Goal: Check status: Check status

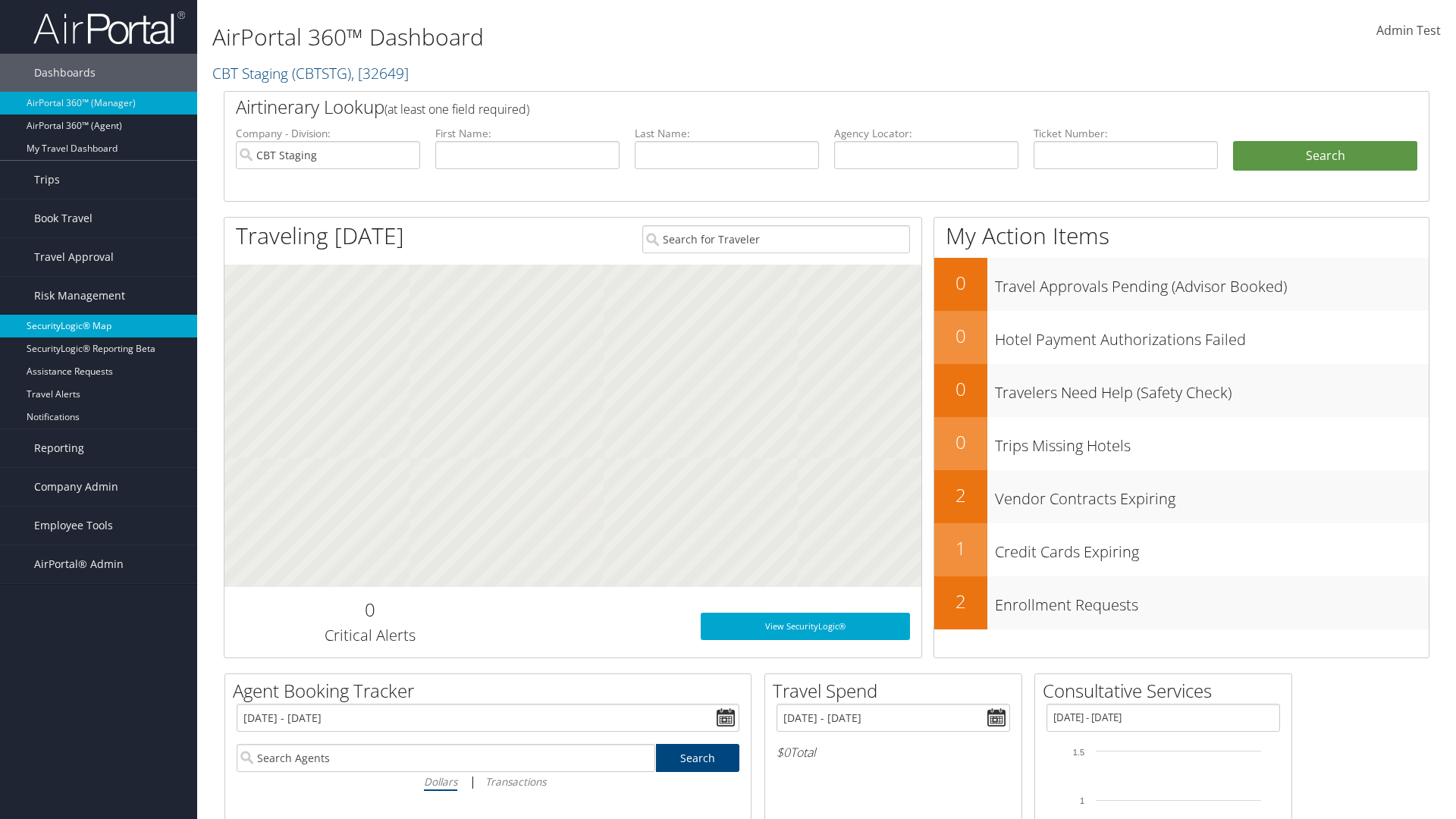
click at [99, 326] on link "SecurityLogic® Map" at bounding box center [99, 326] width 197 height 23
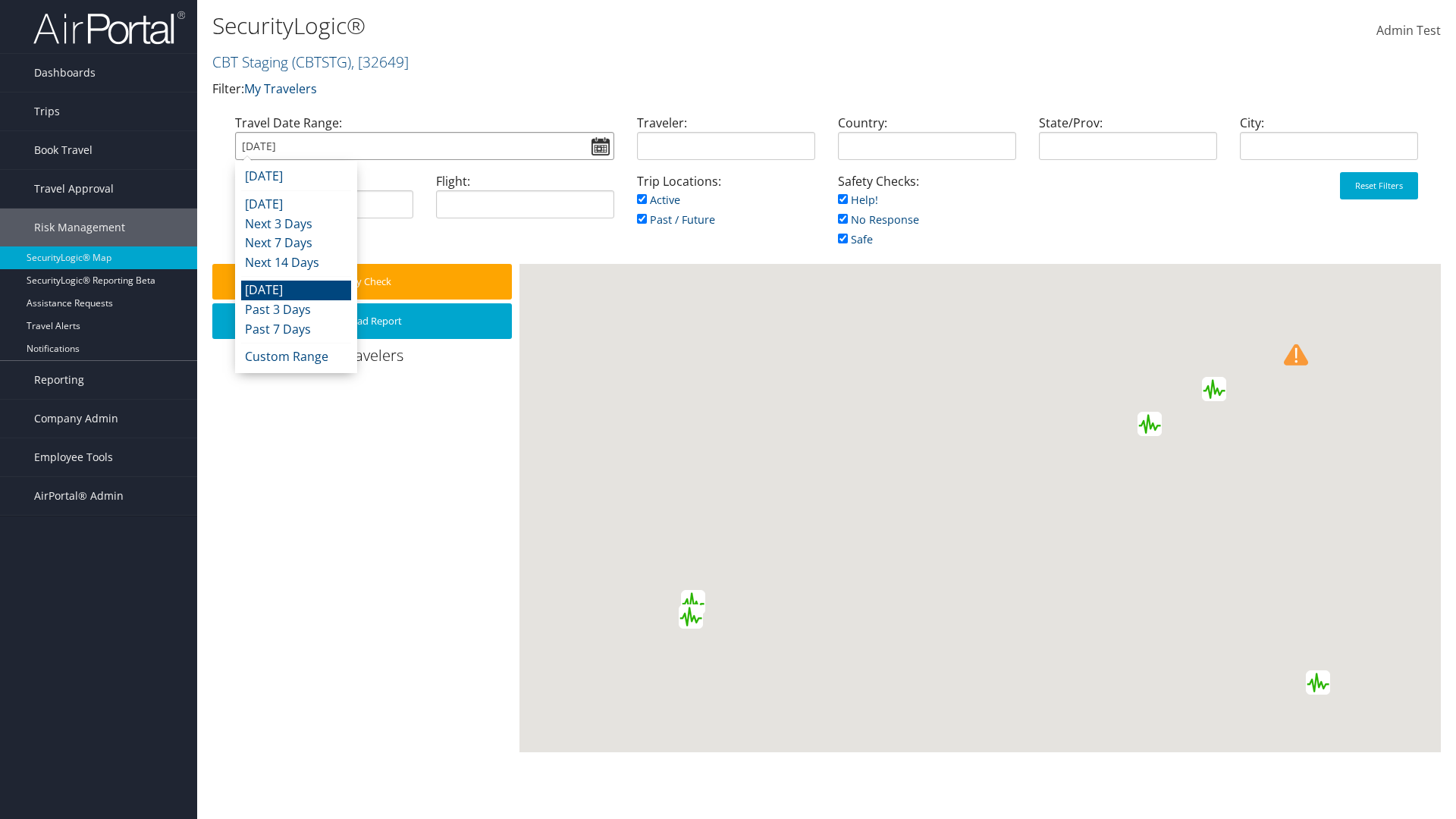
click at [424, 145] on input "[DATE]" at bounding box center [425, 145] width 379 height 28
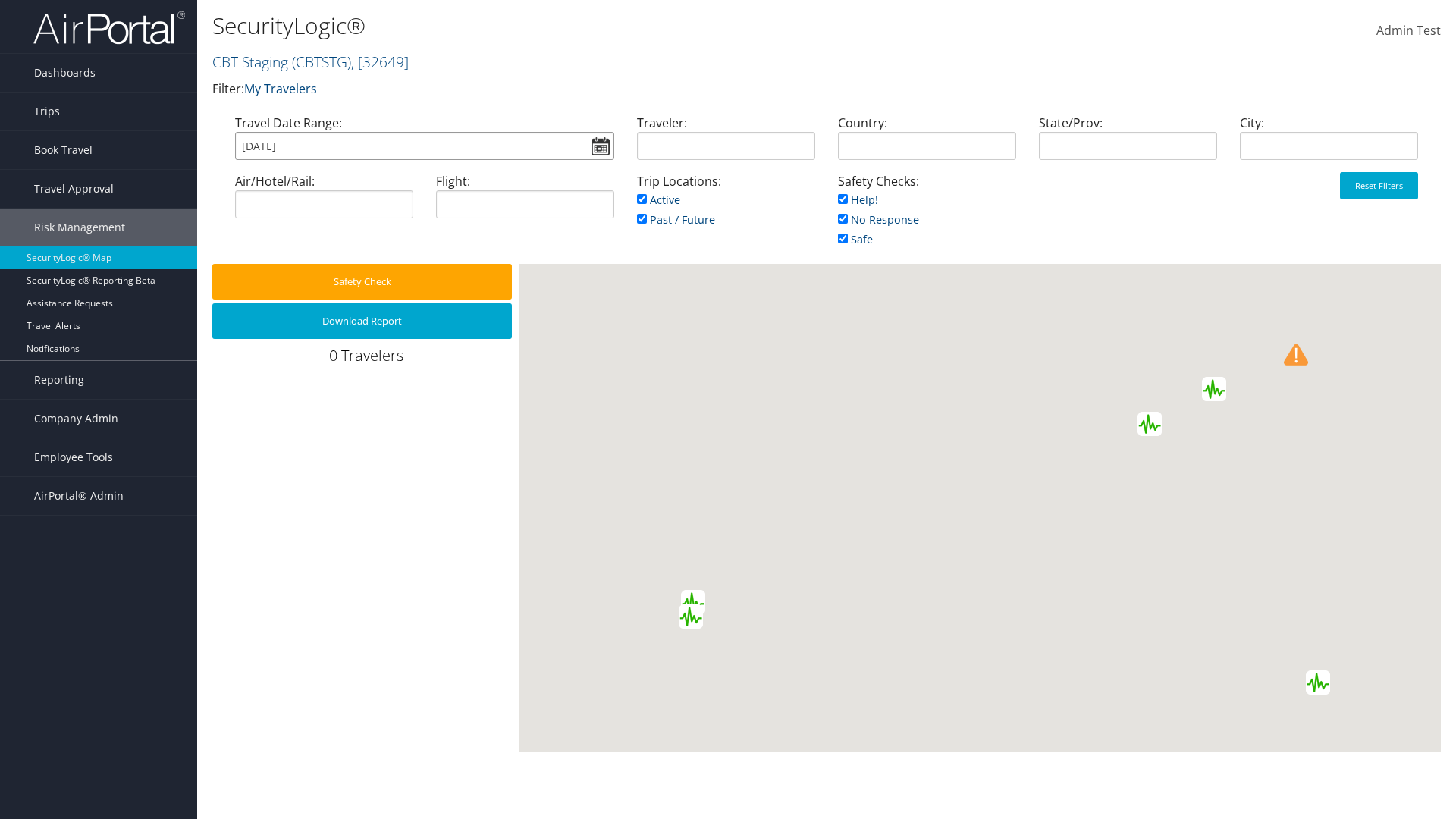
click at [424, 145] on input "[DATE]" at bounding box center [425, 145] width 379 height 28
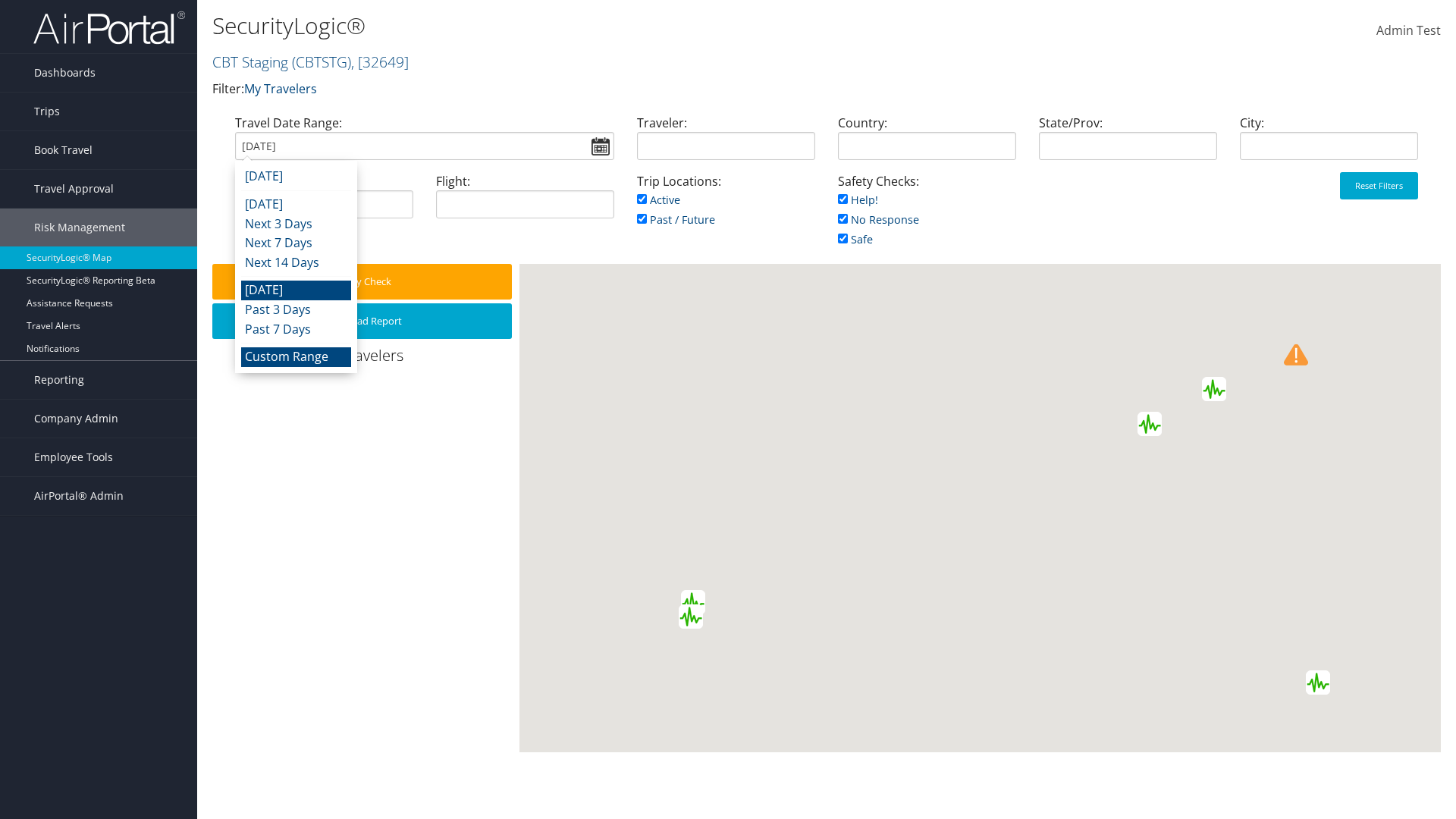
click at [296, 356] on li "Custom Range" at bounding box center [296, 357] width 110 height 20
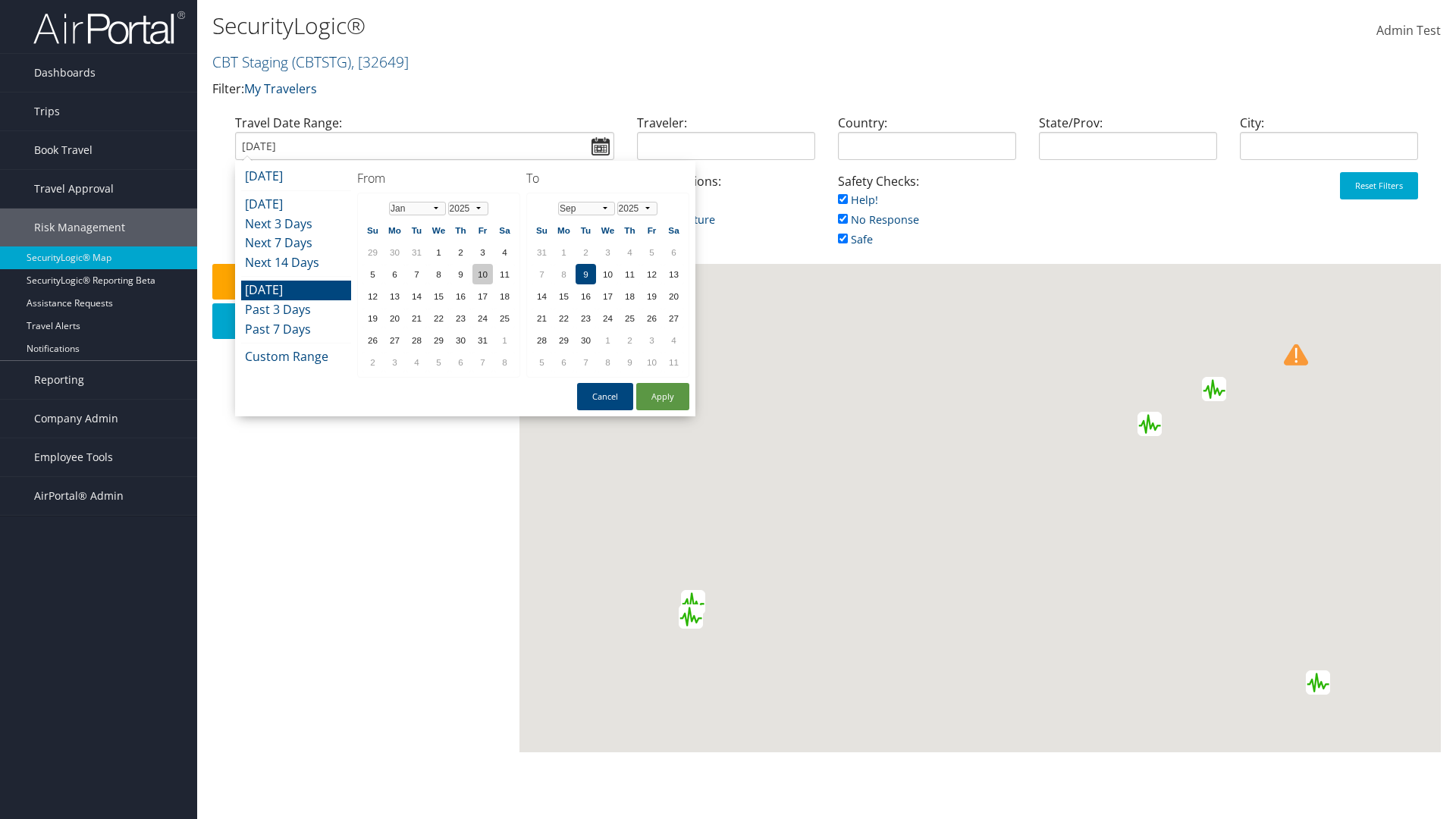
click at [483, 274] on td "10" at bounding box center [483, 274] width 21 height 21
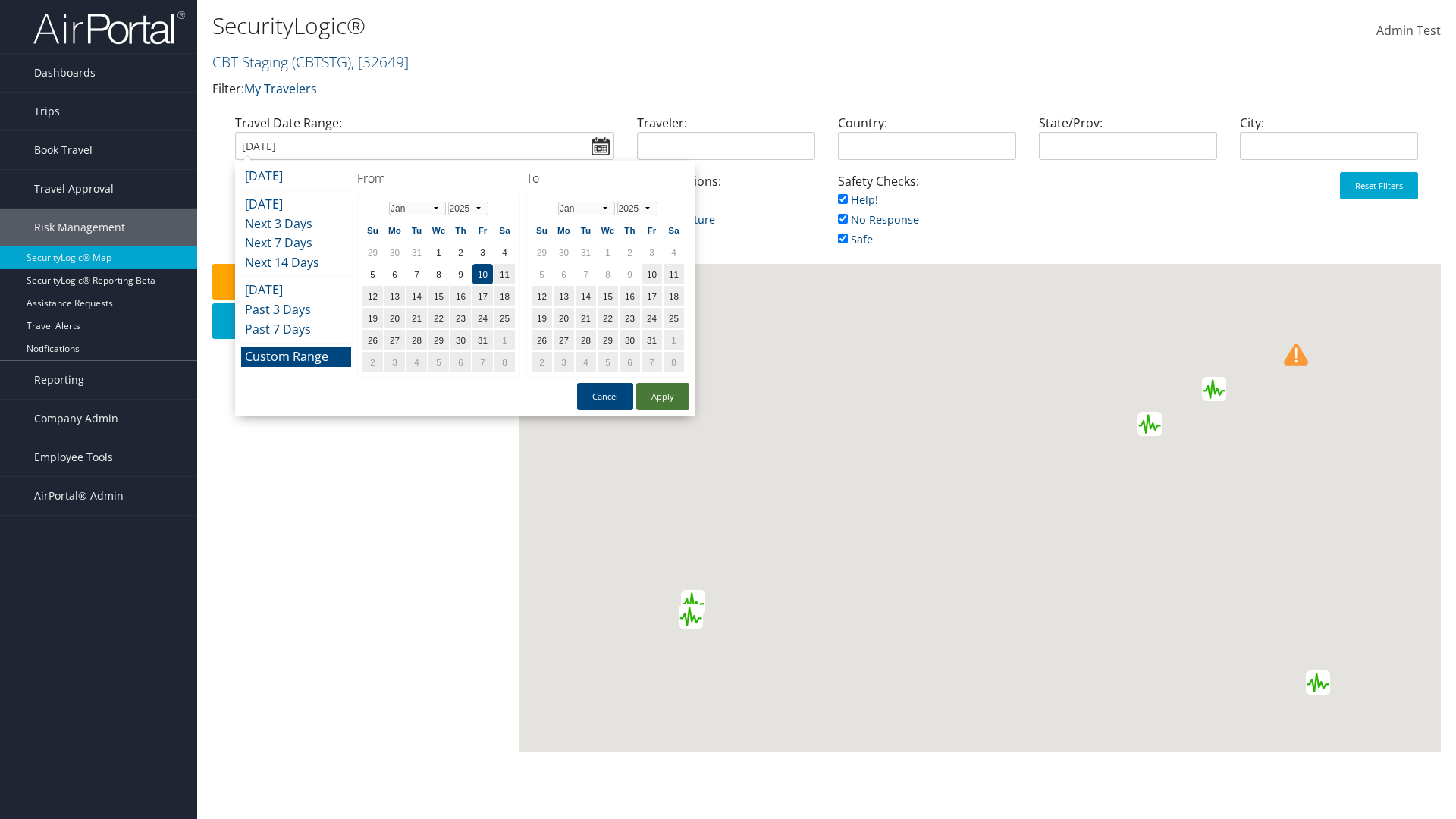
click at [652, 274] on td "10" at bounding box center [652, 274] width 21 height 21
click at [663, 396] on button "Apply" at bounding box center [663, 396] width 53 height 27
type input "[DATE]"
